Goal: Find specific fact: Find specific fact

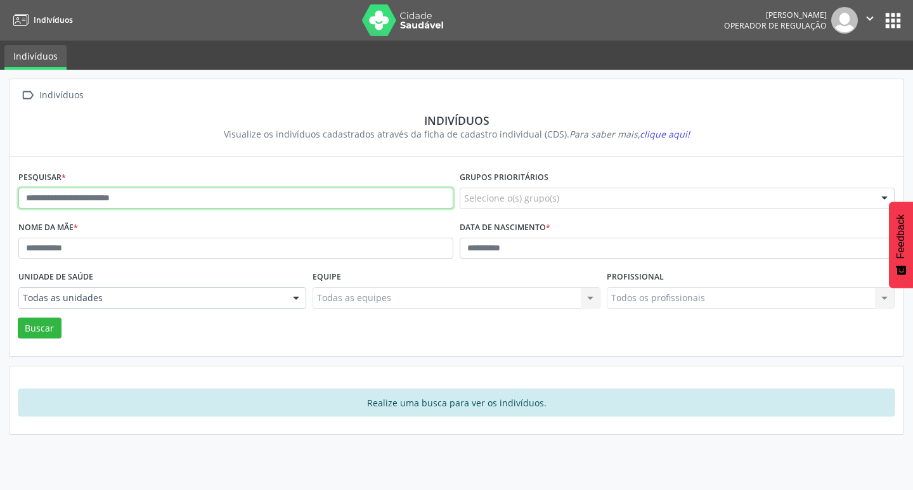
click at [368, 199] on input "text" at bounding box center [235, 199] width 435 height 22
type input "*"
type input "**********"
click at [18, 318] on button "Buscar" at bounding box center [40, 329] width 44 height 22
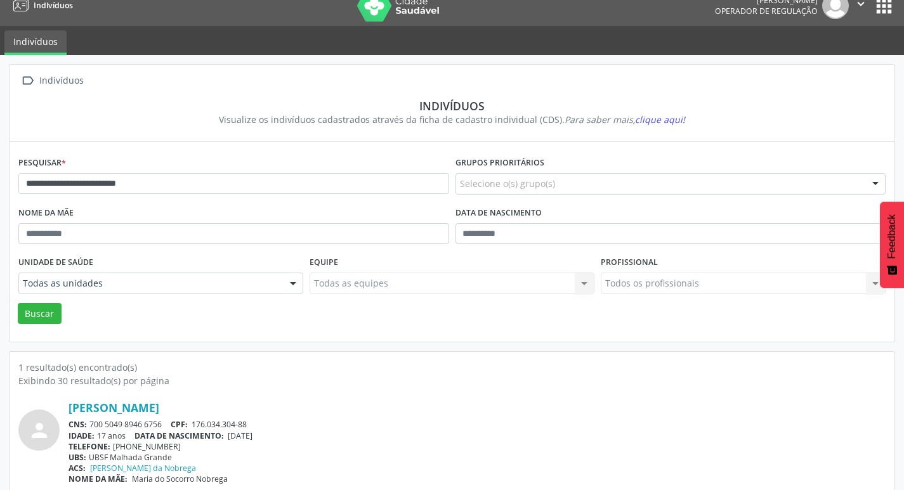
scroll to position [27, 0]
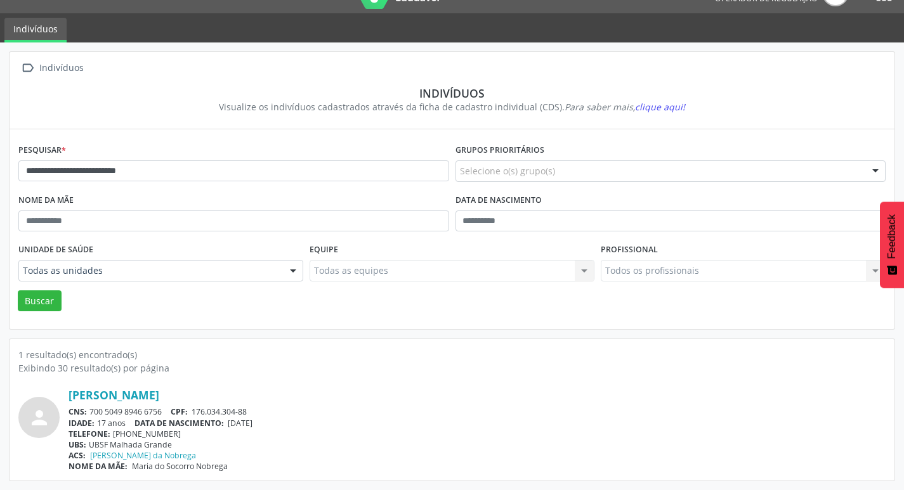
drag, startPoint x: 96, startPoint y: 412, endPoint x: 166, endPoint y: 412, distance: 70.4
click at [166, 412] on div "CNS: 700 5049 8946 6756 CPF: 176.034.304-88" at bounding box center [477, 412] width 817 height 11
copy div "700 5049 8946 6756"
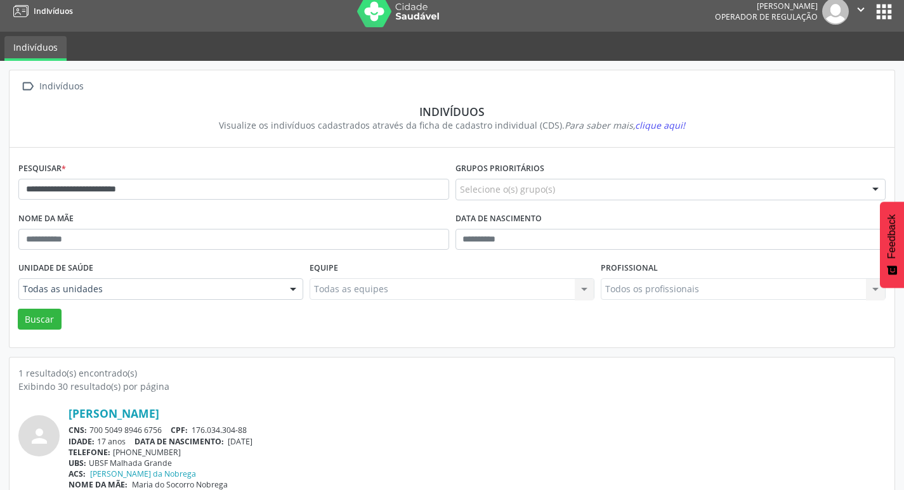
scroll to position [0, 0]
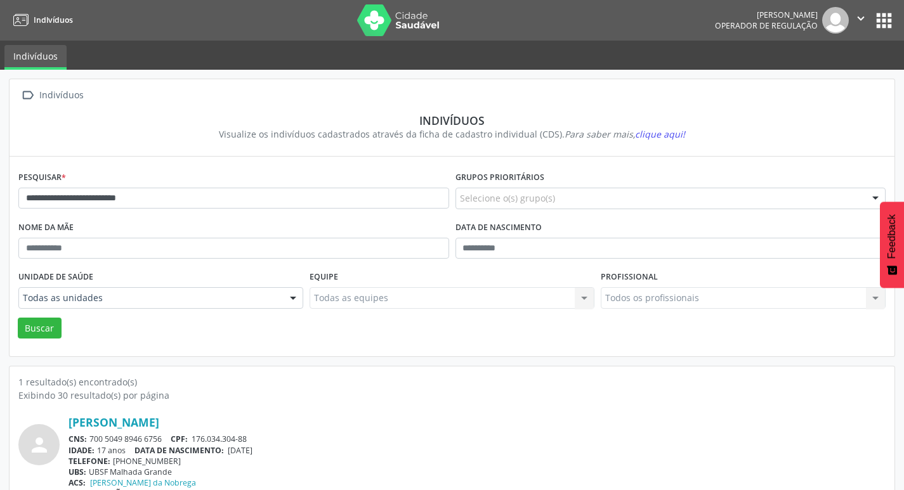
click at [887, 16] on button "apps" at bounding box center [884, 21] width 22 height 22
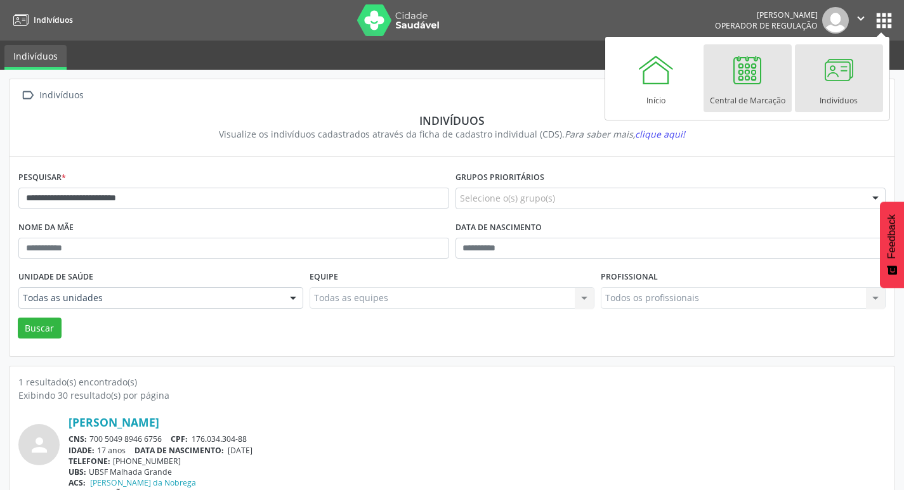
click at [756, 78] on div at bounding box center [747, 70] width 38 height 38
